Goal: Task Accomplishment & Management: Complete application form

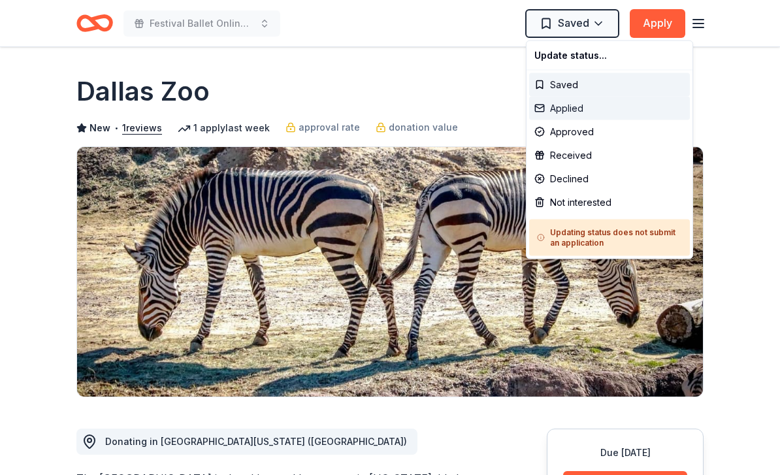
click at [576, 107] on div "Applied" at bounding box center [609, 109] width 161 height 24
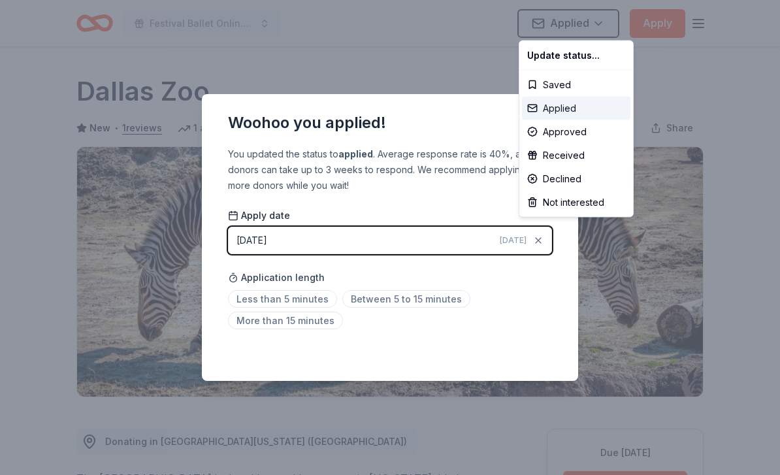
click at [563, 110] on div "Applied" at bounding box center [576, 109] width 108 height 24
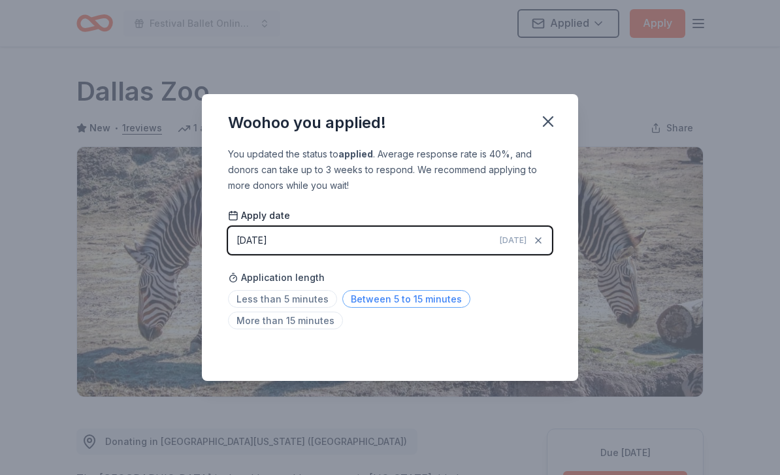
click at [433, 301] on span "Between 5 to 15 minutes" at bounding box center [406, 299] width 128 height 18
click at [553, 120] on icon "button" at bounding box center [548, 121] width 18 height 18
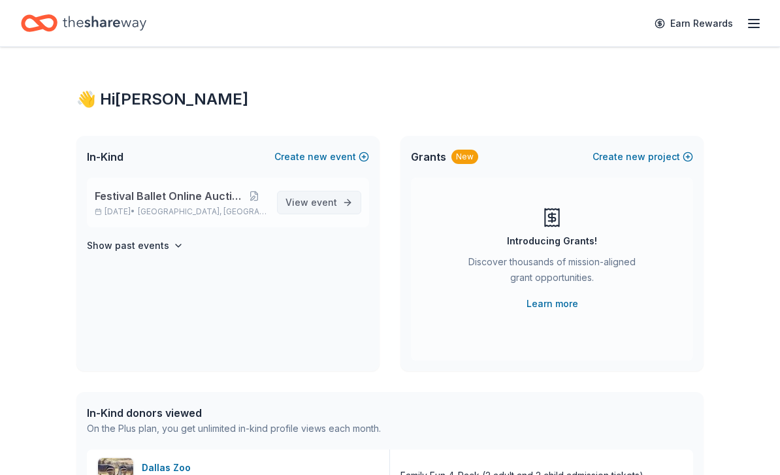
click at [323, 203] on span "event" at bounding box center [324, 202] width 26 height 11
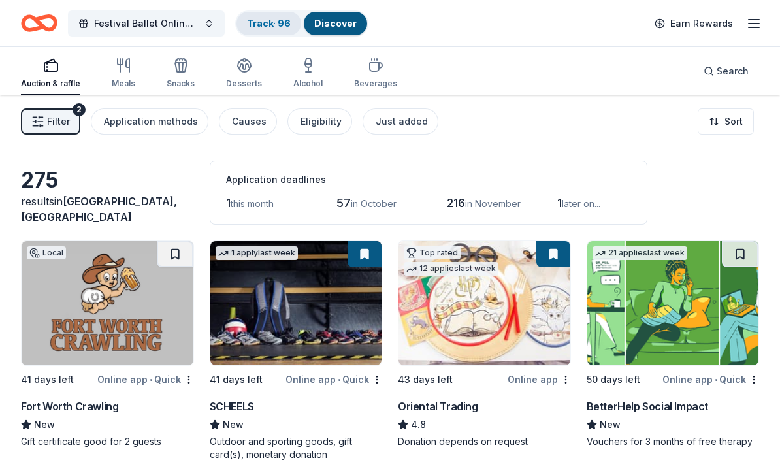
click at [281, 27] on link "Track · 96" at bounding box center [269, 23] width 44 height 11
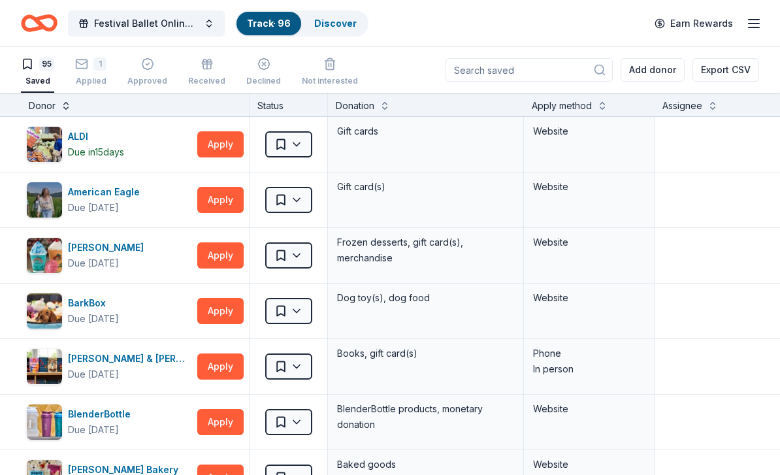
click at [65, 108] on button at bounding box center [66, 104] width 10 height 13
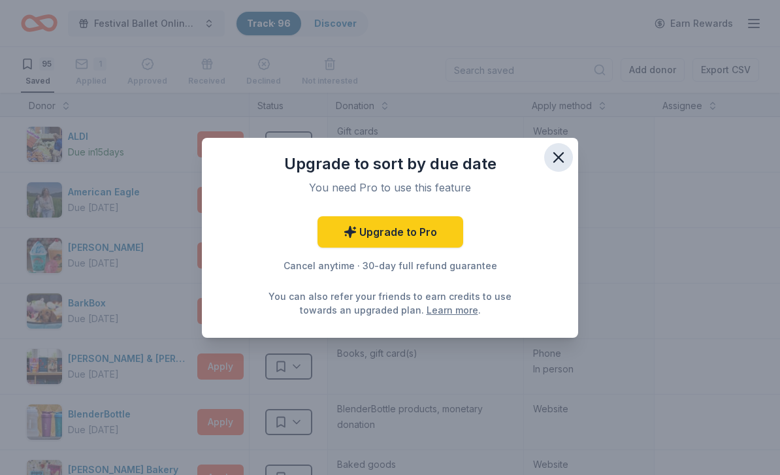
click at [563, 153] on icon "button" at bounding box center [558, 157] width 9 height 9
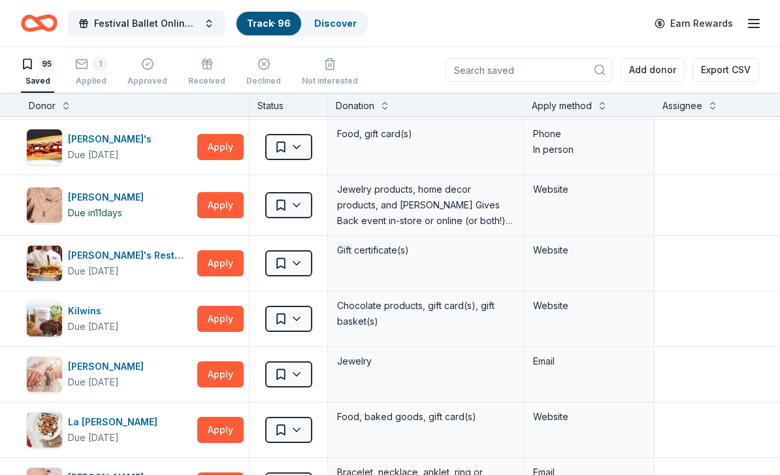
scroll to position [2239, 0]
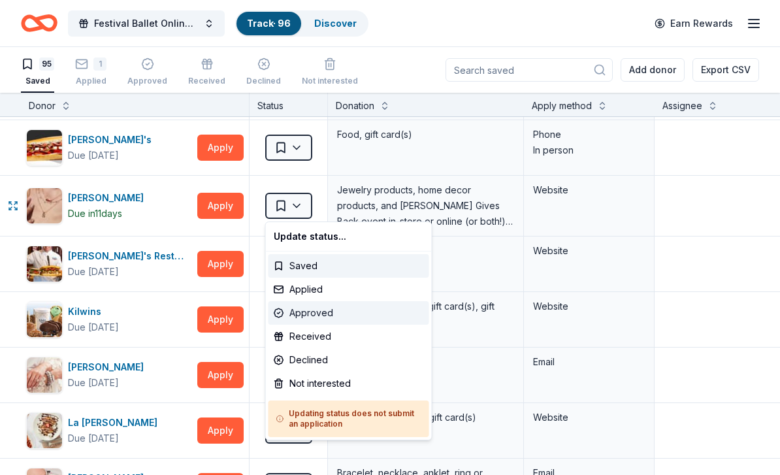
click at [317, 316] on div "Approved" at bounding box center [349, 313] width 161 height 24
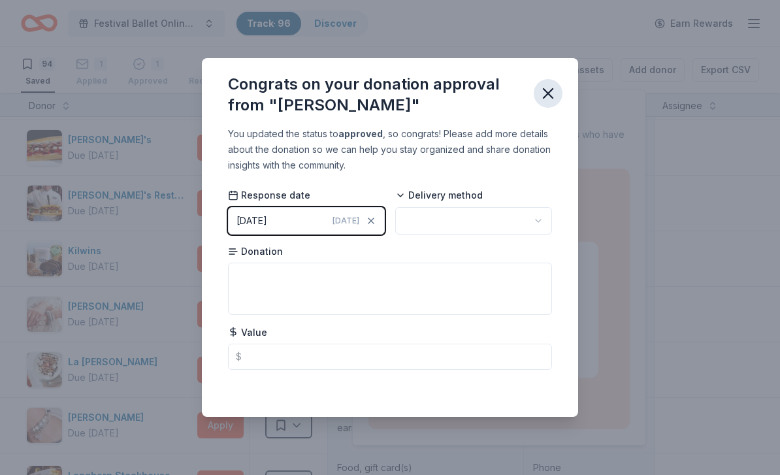
click at [546, 91] on icon "button" at bounding box center [548, 93] width 9 height 9
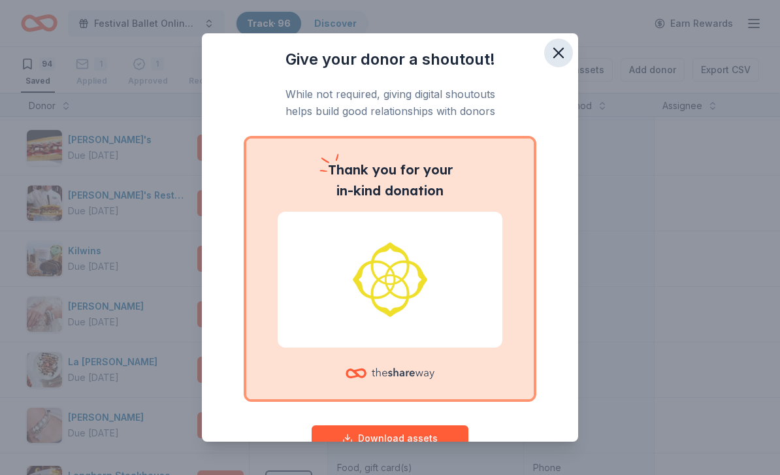
click at [555, 52] on icon "button" at bounding box center [559, 53] width 18 height 18
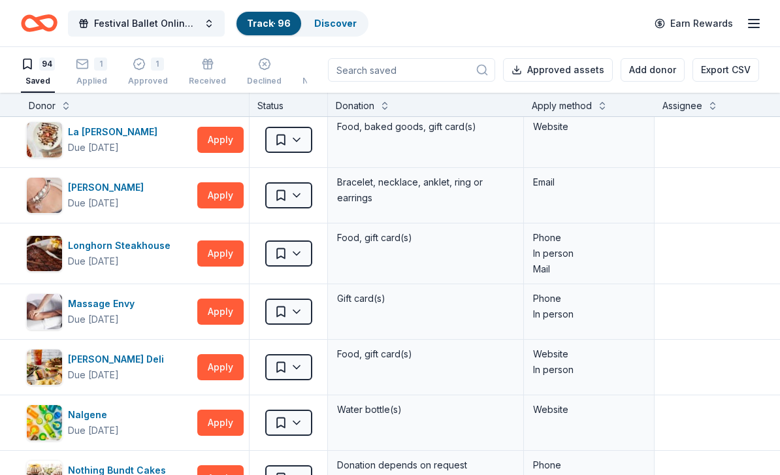
scroll to position [2470, 0]
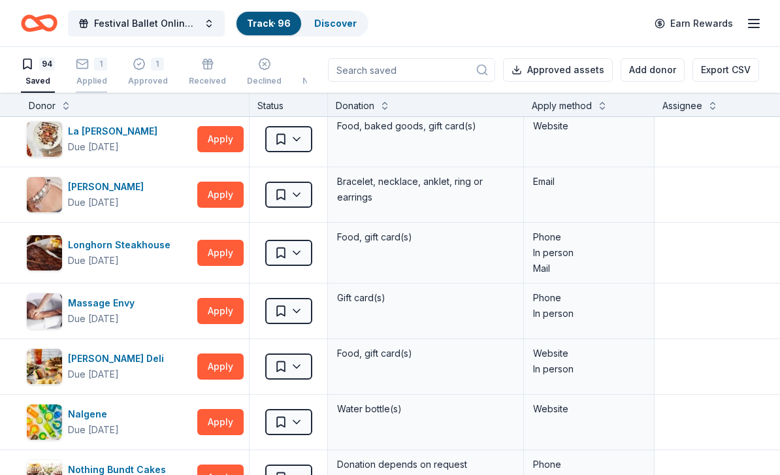
click at [91, 71] on div "1 Applied" at bounding box center [91, 72] width 31 height 29
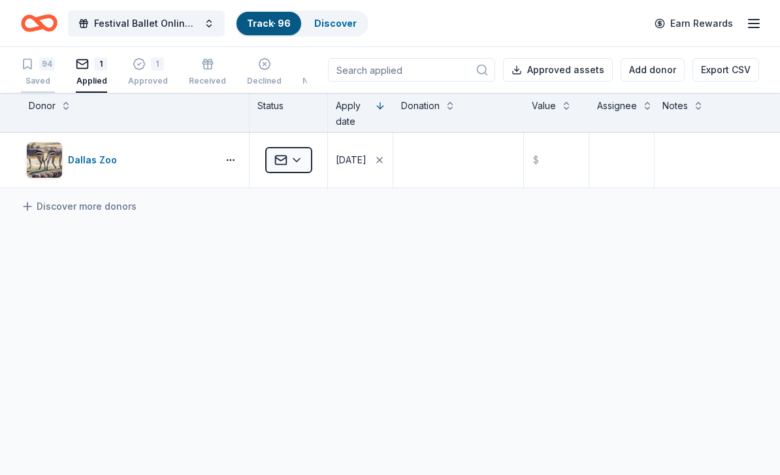
click at [41, 67] on div "94" at bounding box center [47, 64] width 16 height 13
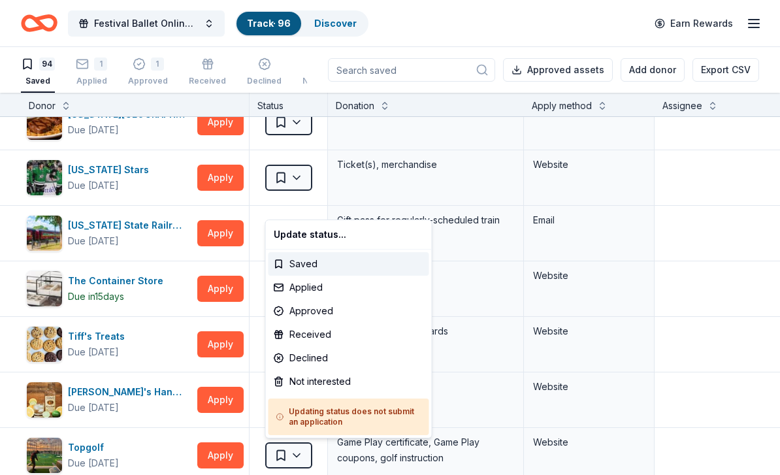
scroll to position [4441, 0]
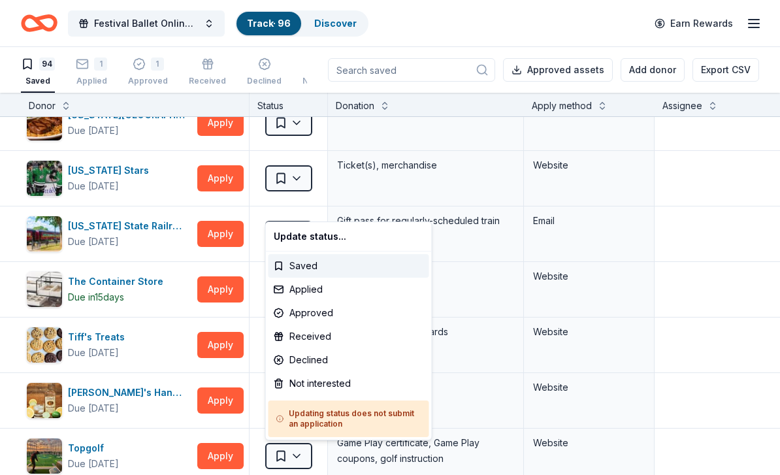
click at [478, 184] on html "Festival Ballet Online Auction Track · 96 Discover Earn Rewards 94 Saved 1 Appl…" at bounding box center [390, 237] width 780 height 475
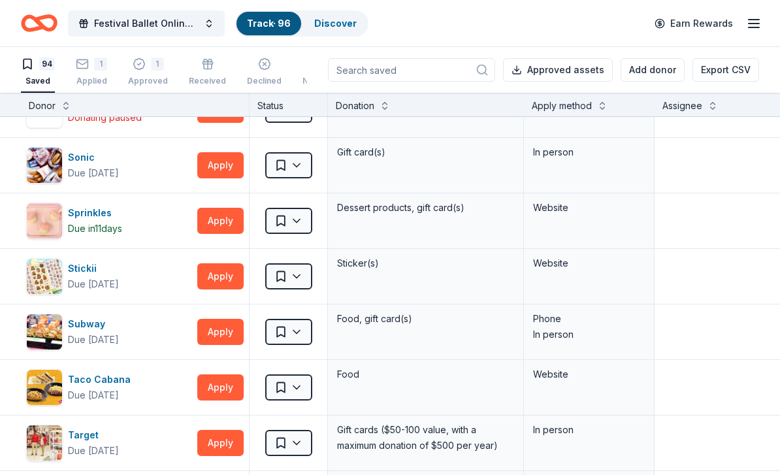
scroll to position [3953, 0]
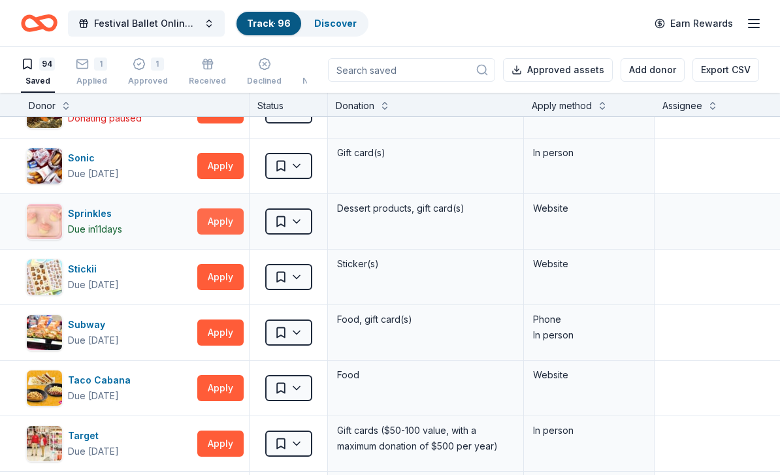
click at [227, 220] on button "Apply" at bounding box center [220, 221] width 46 height 26
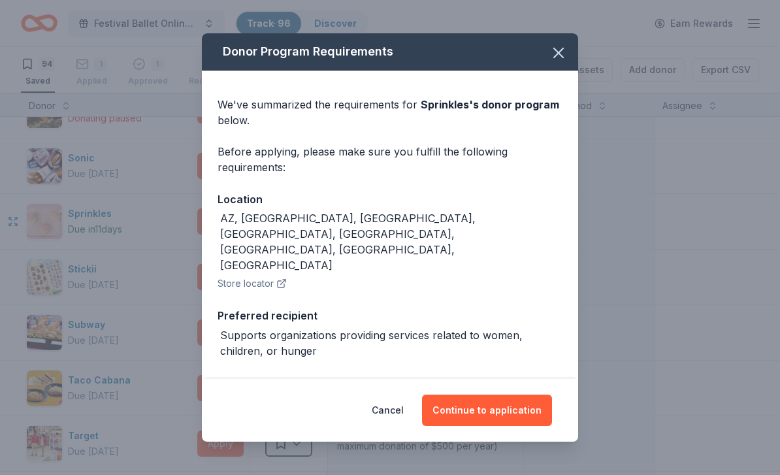
click at [274, 276] on button "Store locator" at bounding box center [252, 284] width 69 height 16
click at [557, 52] on icon "button" at bounding box center [558, 52] width 9 height 9
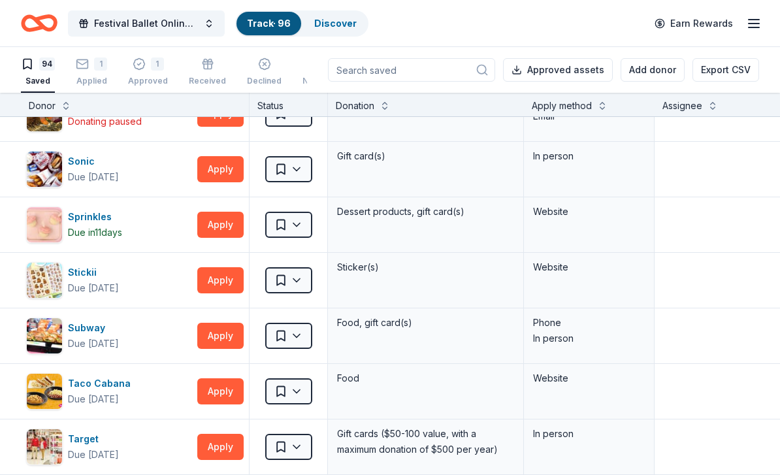
scroll to position [3949, 0]
click at [214, 280] on button "Apply" at bounding box center [220, 281] width 46 height 26
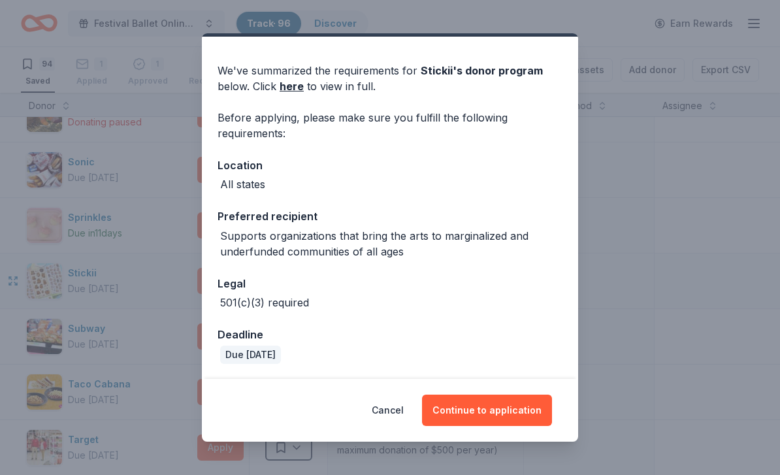
scroll to position [33, 0]
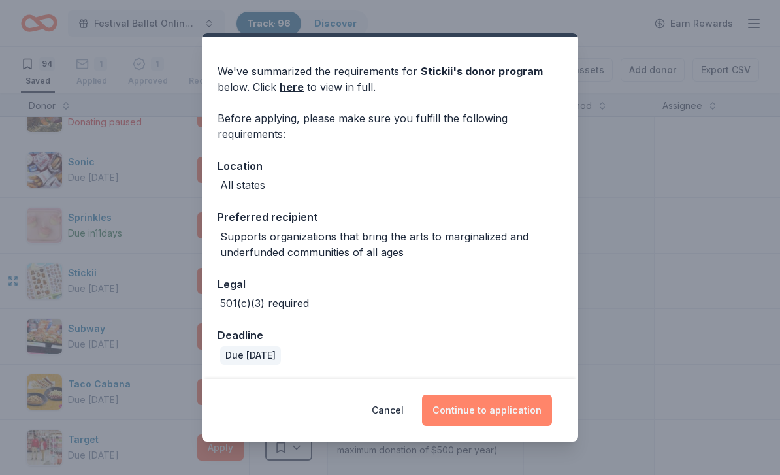
click at [493, 411] on button "Continue to application" at bounding box center [487, 410] width 130 height 31
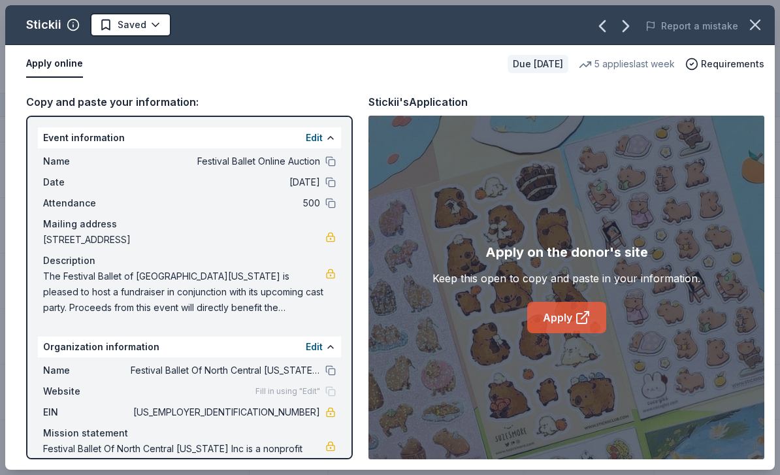
click at [568, 318] on link "Apply" at bounding box center [566, 317] width 79 height 31
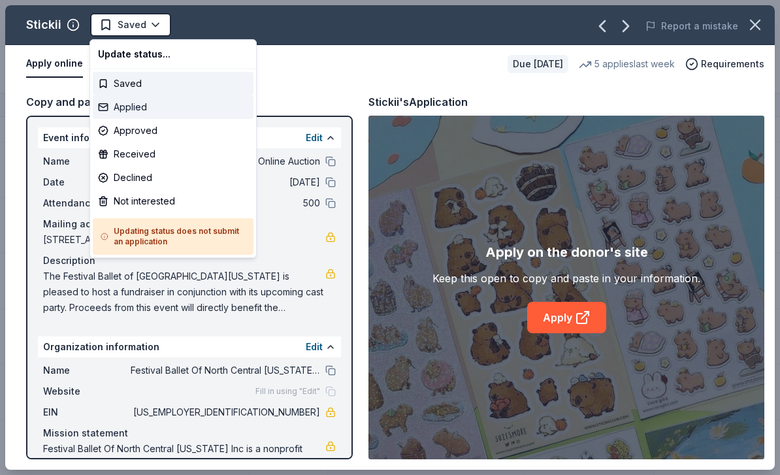
click at [138, 109] on div "Applied" at bounding box center [173, 107] width 161 height 24
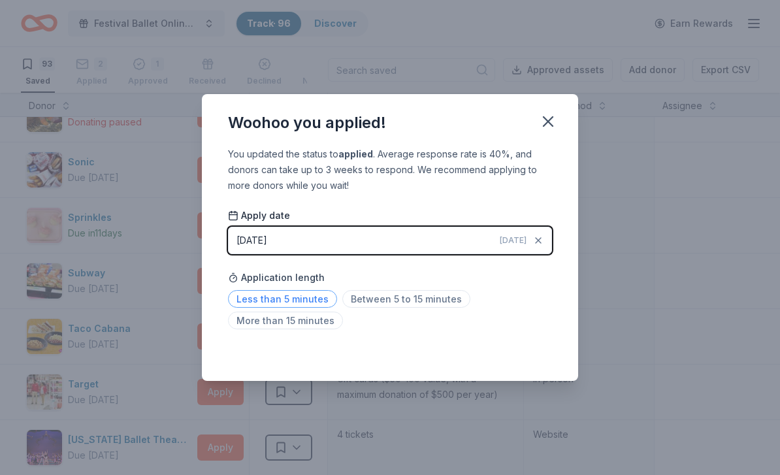
click at [293, 301] on span "Less than 5 minutes" at bounding box center [282, 299] width 109 height 18
click at [315, 296] on span "Less than 5 minutes" at bounding box center [282, 299] width 109 height 18
click at [547, 121] on icon "button" at bounding box center [548, 121] width 9 height 9
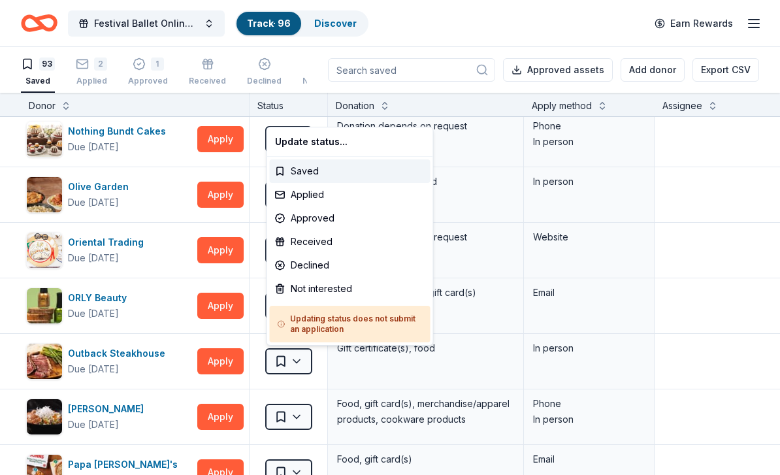
scroll to position [2778, -1]
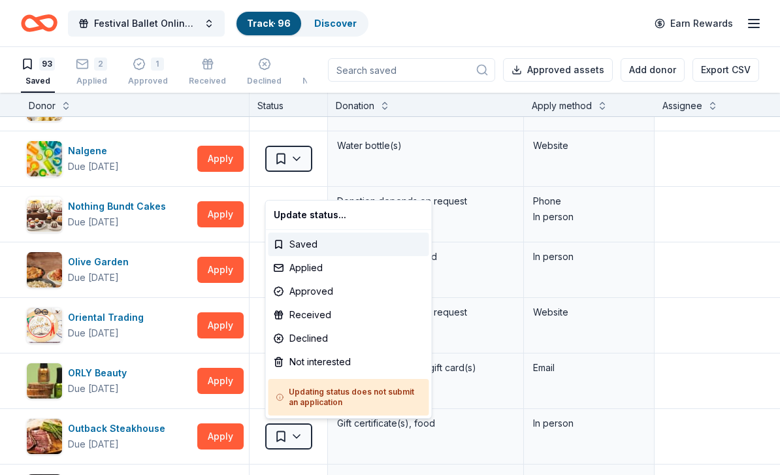
click at [740, 276] on html "Festival Ballet Online Auction Track · 96 Discover Earn Rewards 93 Saved 2 Appl…" at bounding box center [390, 237] width 780 height 475
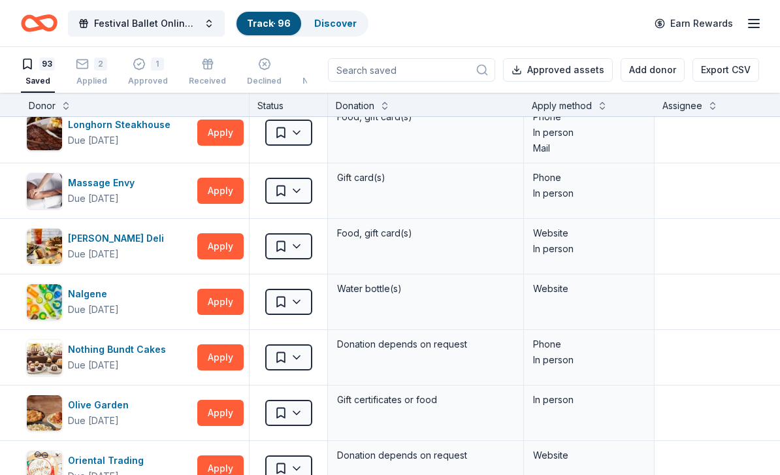
scroll to position [2591, 0]
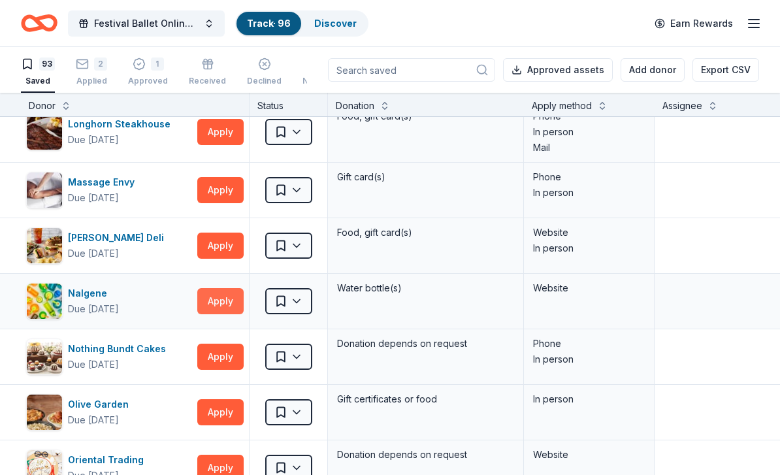
click at [236, 306] on button "Apply" at bounding box center [220, 301] width 46 height 26
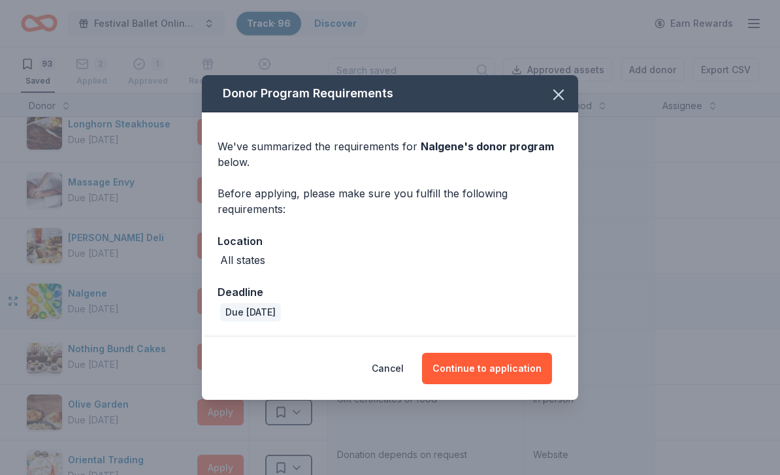
click at [504, 367] on button "Continue to application" at bounding box center [487, 368] width 130 height 31
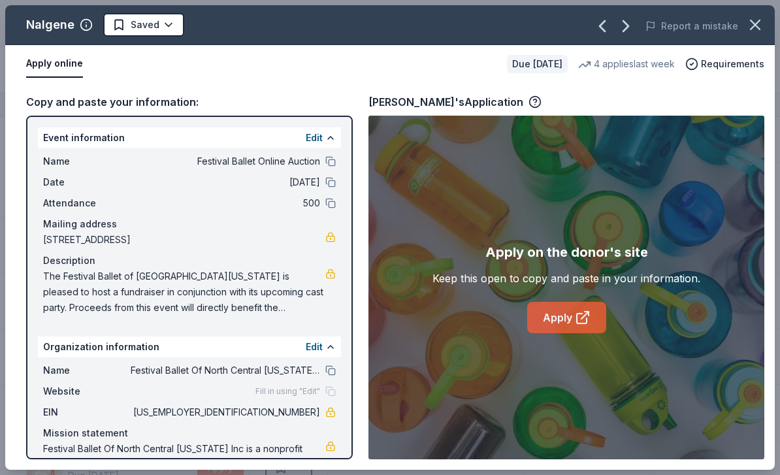
click at [583, 312] on icon at bounding box center [583, 318] width 16 height 16
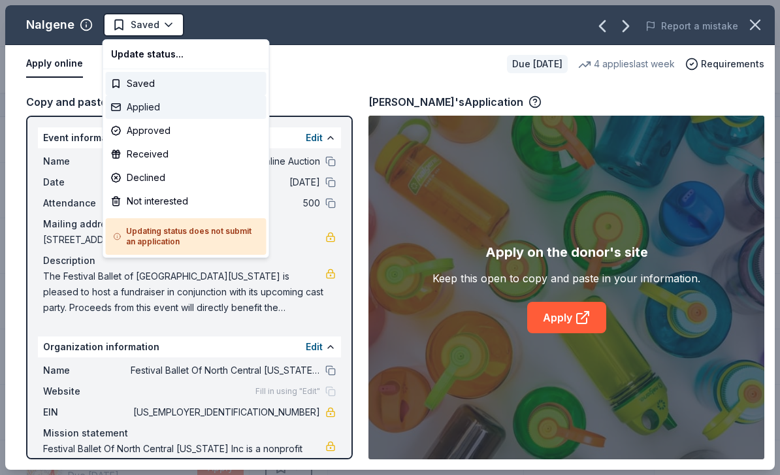
click at [150, 112] on div "Applied" at bounding box center [186, 107] width 161 height 24
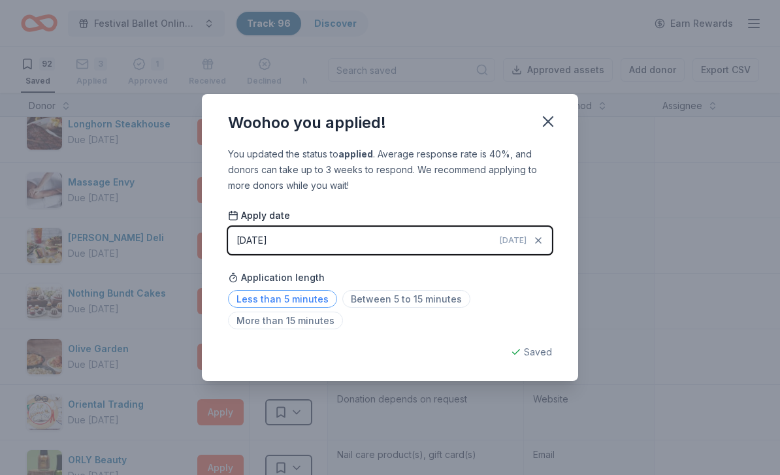
click at [306, 295] on span "Less than 5 minutes" at bounding box center [282, 299] width 109 height 18
click at [555, 124] on icon "button" at bounding box center [548, 121] width 18 height 18
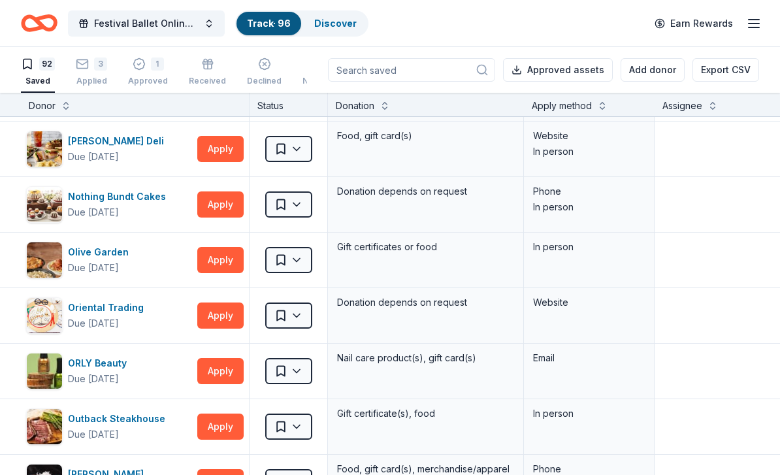
scroll to position [2688, 0]
click at [212, 316] on button "Apply" at bounding box center [220, 316] width 46 height 26
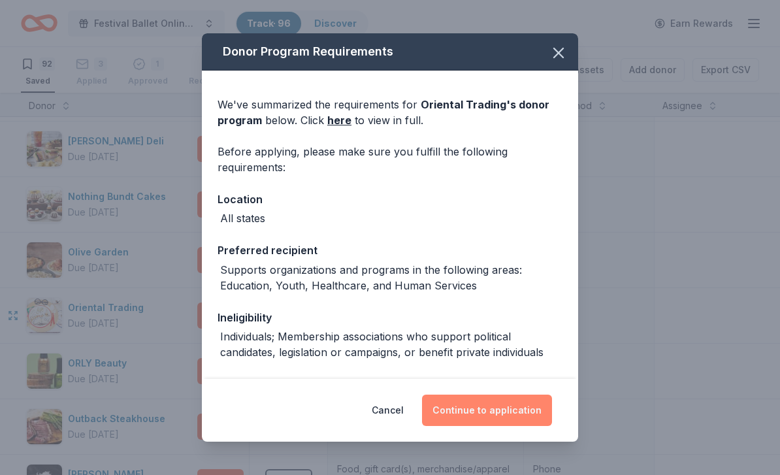
click at [510, 407] on button "Continue to application" at bounding box center [487, 410] width 130 height 31
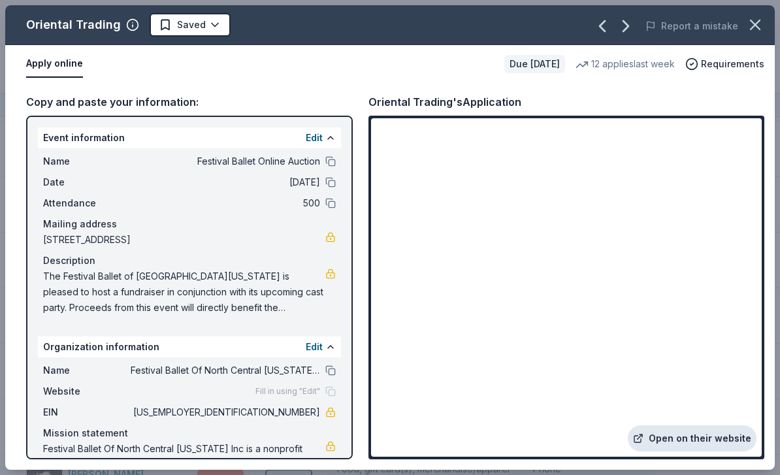
click at [712, 434] on link "Open on their website" at bounding box center [692, 438] width 129 height 26
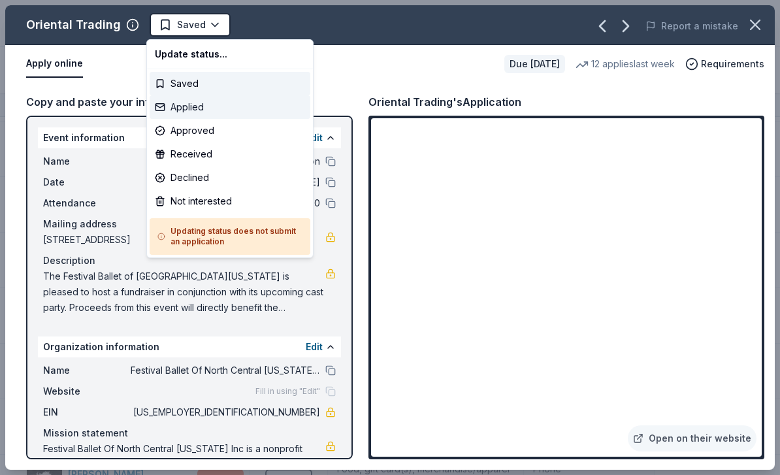
click at [191, 111] on div "Applied" at bounding box center [230, 107] width 161 height 24
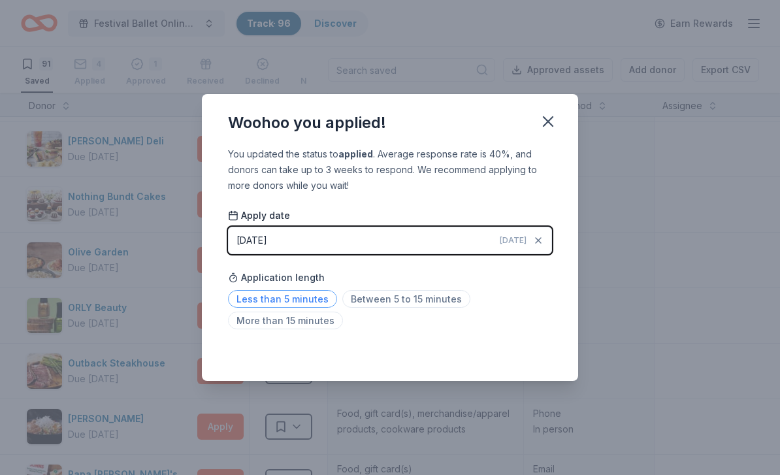
click at [291, 297] on span "Less than 5 minutes" at bounding box center [282, 299] width 109 height 18
click at [407, 293] on span "Between 5 to 15 minutes" at bounding box center [406, 299] width 128 height 18
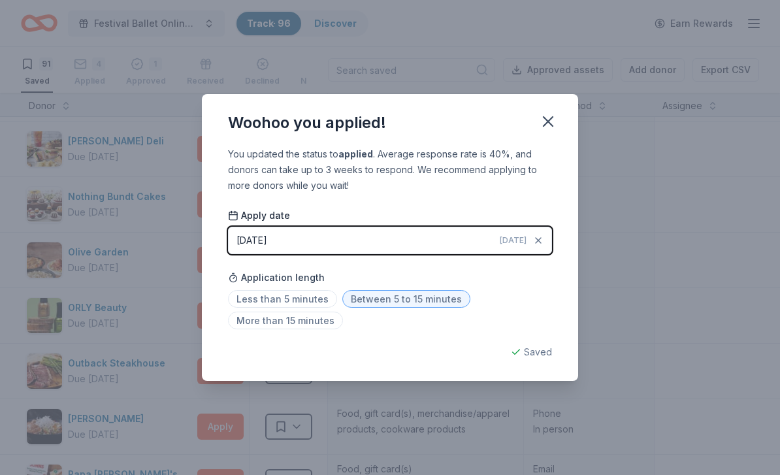
click at [421, 295] on span "Between 5 to 15 minutes" at bounding box center [406, 299] width 128 height 18
click at [557, 125] on button "button" at bounding box center [548, 121] width 29 height 29
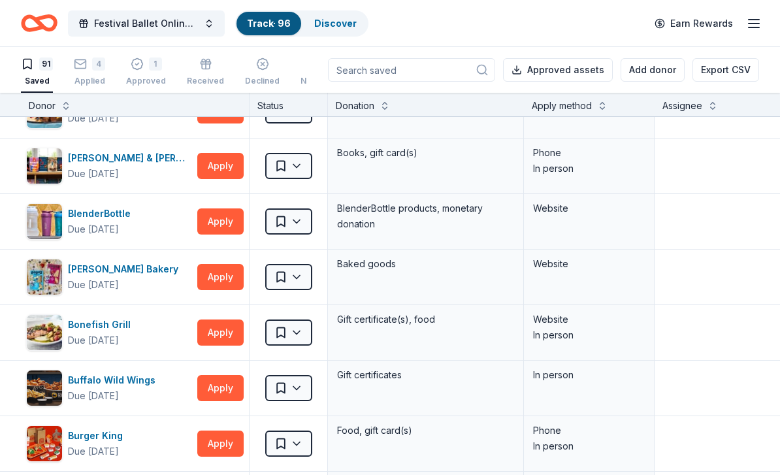
scroll to position [201, 0]
click at [222, 223] on button "Apply" at bounding box center [220, 221] width 46 height 26
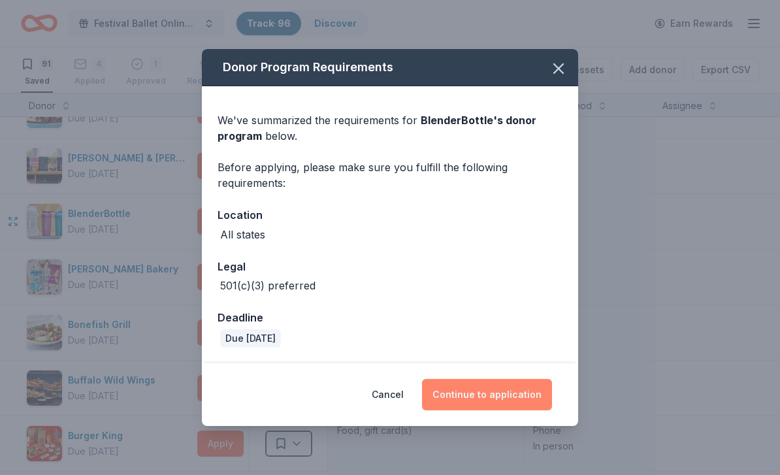
click at [514, 399] on button "Continue to application" at bounding box center [487, 394] width 130 height 31
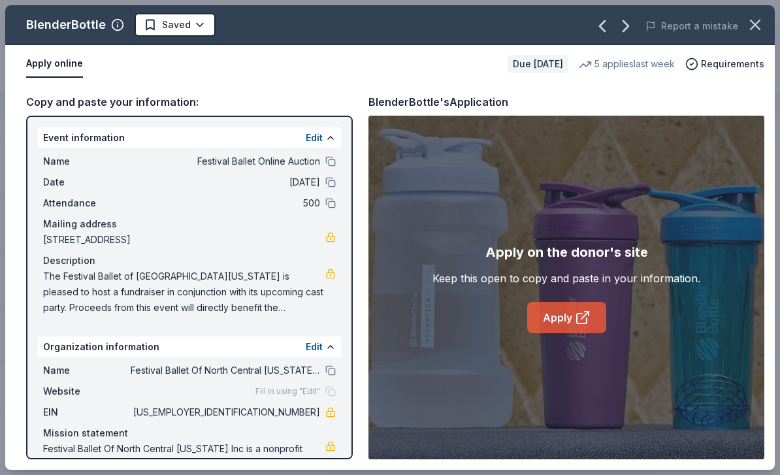
click at [569, 315] on link "Apply" at bounding box center [566, 317] width 79 height 31
